Goal: Find specific page/section: Find specific page/section

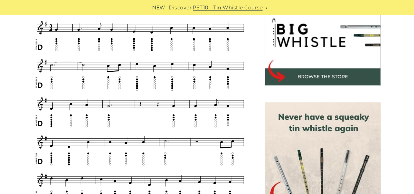
scroll to position [229, 0]
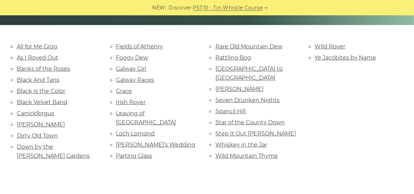
scroll to position [148, 0]
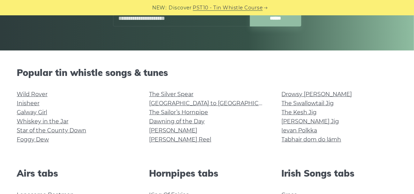
scroll to position [111, 0]
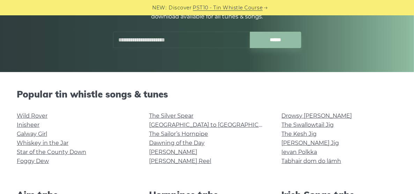
click at [214, 39] on div at bounding box center [222, 34] width 16 height 16
click at [140, 38] on input "text" at bounding box center [181, 40] width 137 height 16
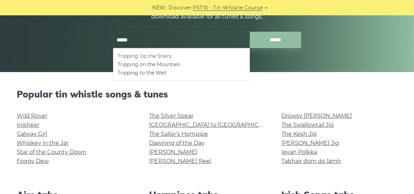
click at [135, 54] on li "Tripping Up the Stairs" at bounding box center [182, 56] width 128 height 8
type input "**********"
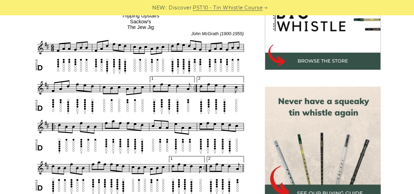
scroll to position [259, 0]
